Goal: Transaction & Acquisition: Obtain resource

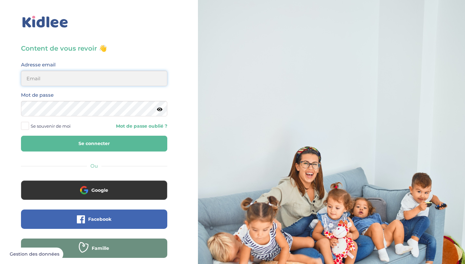
type input "[EMAIL_ADDRESS][DOMAIN_NAME]"
click at [94, 144] on button "Se connecter" at bounding box center [94, 144] width 146 height 16
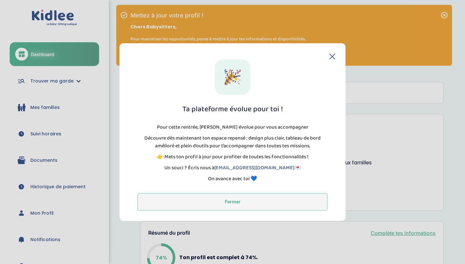
click at [243, 201] on button "Fermer" at bounding box center [233, 201] width 190 height 17
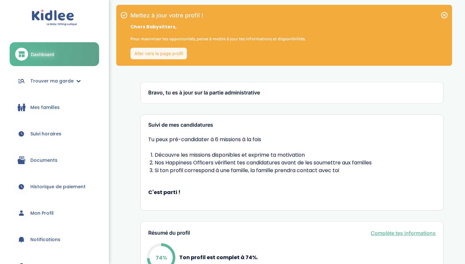
click at [52, 157] on span "Documents" at bounding box center [43, 160] width 27 height 7
click at [44, 160] on span "Documents" at bounding box center [43, 160] width 27 height 7
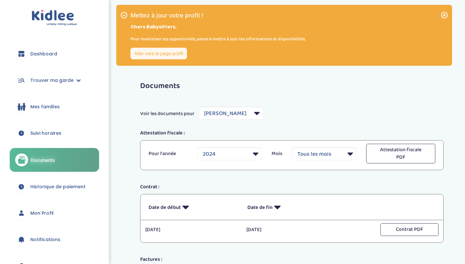
select select "6734"
select select "2024"
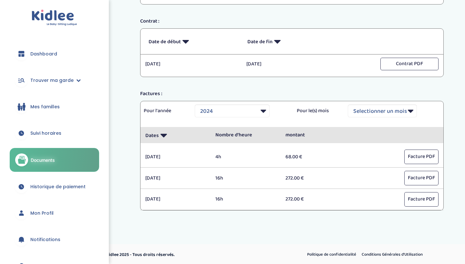
scroll to position [165, 0]
click at [79, 184] on span "Historique de paiement" at bounding box center [57, 187] width 55 height 7
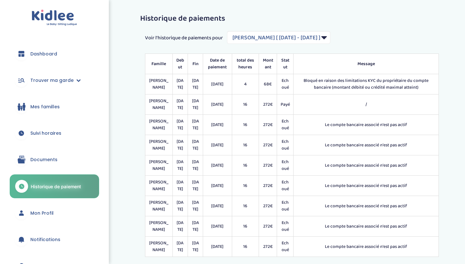
select select "1821"
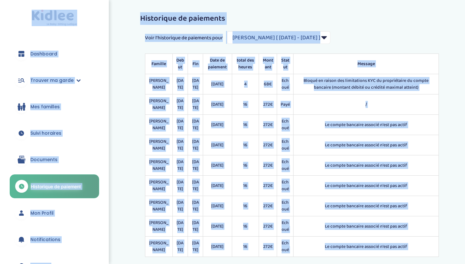
click at [264, 156] on td "272€" at bounding box center [268, 145] width 18 height 20
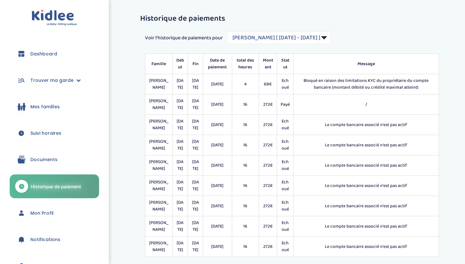
scroll to position [-1, 0]
click at [327, 135] on td "Le compte bancaire associé n'est pas actif" at bounding box center [366, 125] width 145 height 20
click at [332, 130] on td "Le compte bancaire associé n'est pas actif" at bounding box center [366, 125] width 145 height 20
click at [57, 159] on link "Documents" at bounding box center [54, 159] width 89 height 23
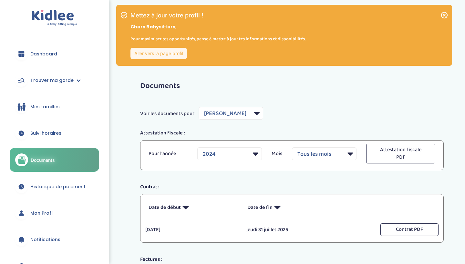
select select "6734"
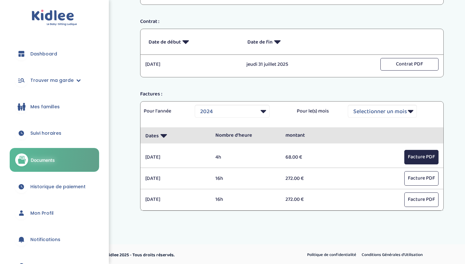
scroll to position [165, 0]
click at [421, 159] on button "Facture PDF" at bounding box center [421, 157] width 34 height 15
click at [418, 177] on button "Facture PDF" at bounding box center [421, 179] width 34 height 15
click at [415, 195] on button "Facture PDF" at bounding box center [421, 200] width 34 height 15
click at [242, 104] on div "Pour l'année Selectionner une année 2024 2025 Pour le(s) mois Selectionner un m…" at bounding box center [291, 115] width 303 height 26
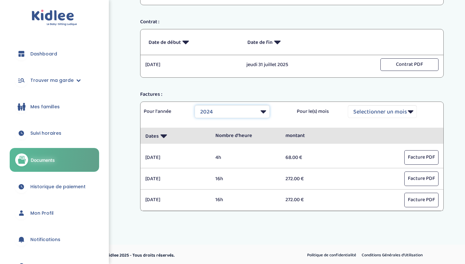
select select "2025"
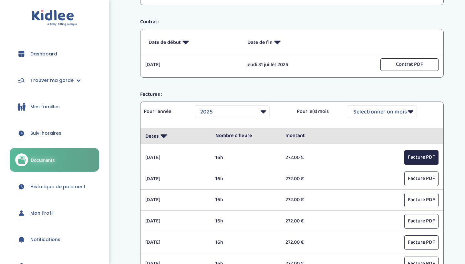
click at [421, 158] on button "Facture PDF" at bounding box center [421, 157] width 34 height 15
click at [421, 180] on button "Facture PDF" at bounding box center [421, 179] width 34 height 15
click at [418, 198] on button "Facture PDF" at bounding box center [421, 200] width 34 height 15
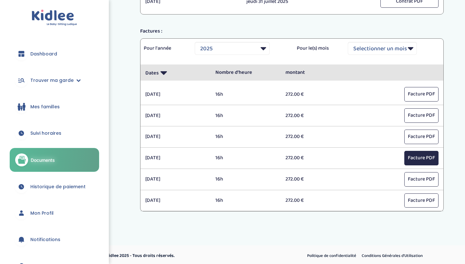
scroll to position [228, 0]
click at [423, 162] on button "Facture PDF" at bounding box center [421, 158] width 34 height 15
click at [419, 177] on button "Facture PDF" at bounding box center [421, 180] width 34 height 15
click at [418, 194] on button "Facture PDF" at bounding box center [421, 201] width 34 height 15
